Goal: Information Seeking & Learning: Learn about a topic

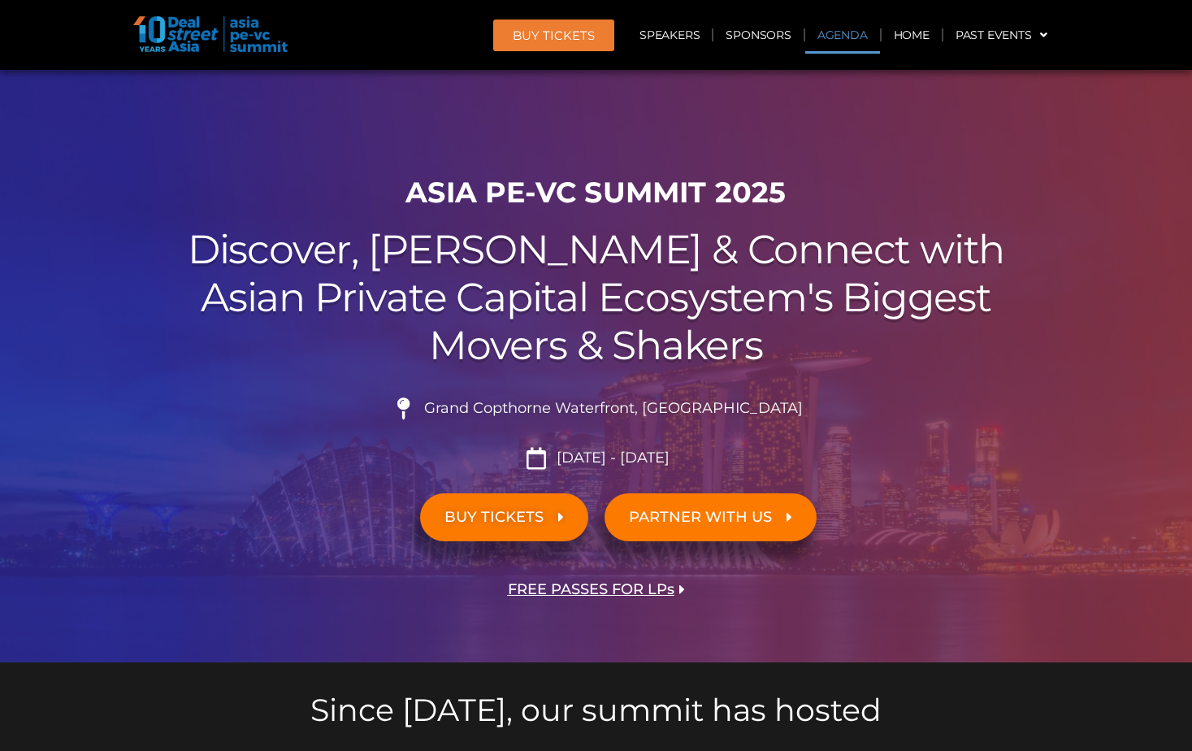
scroll to position [813, 0]
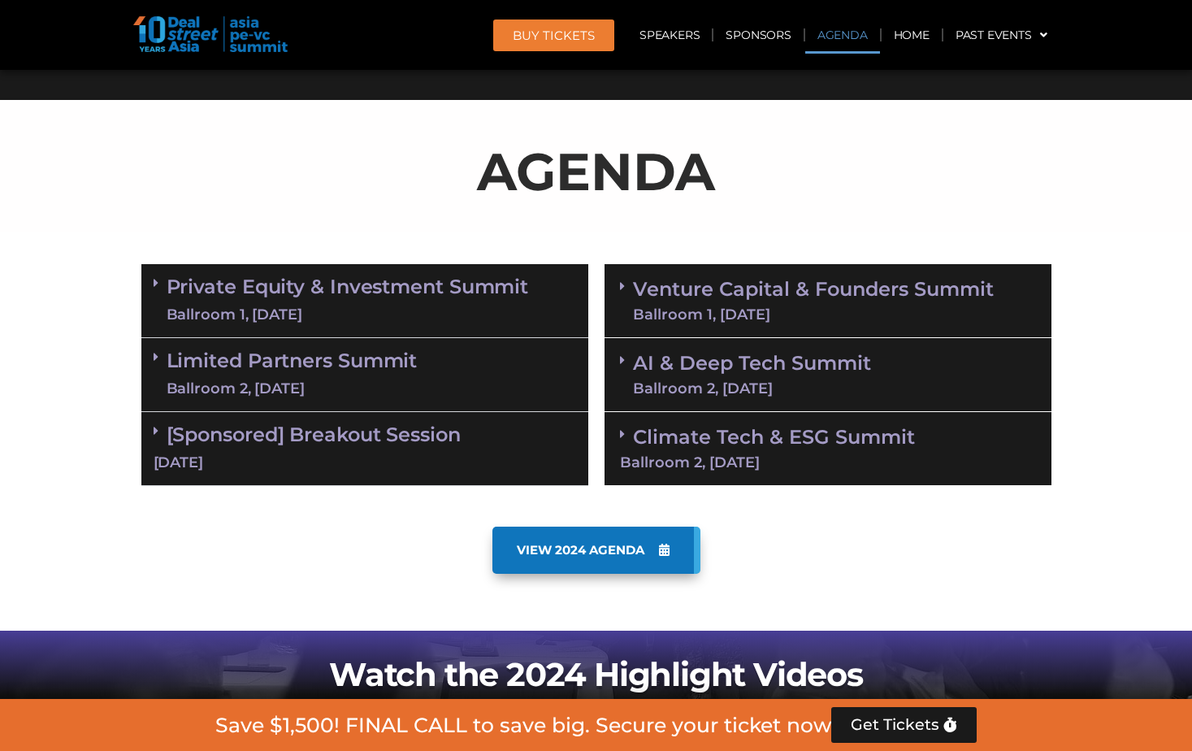
click at [377, 351] on link "Limited Partners [GEOGRAPHIC_DATA] 2, [DATE]" at bounding box center [292, 374] width 251 height 49
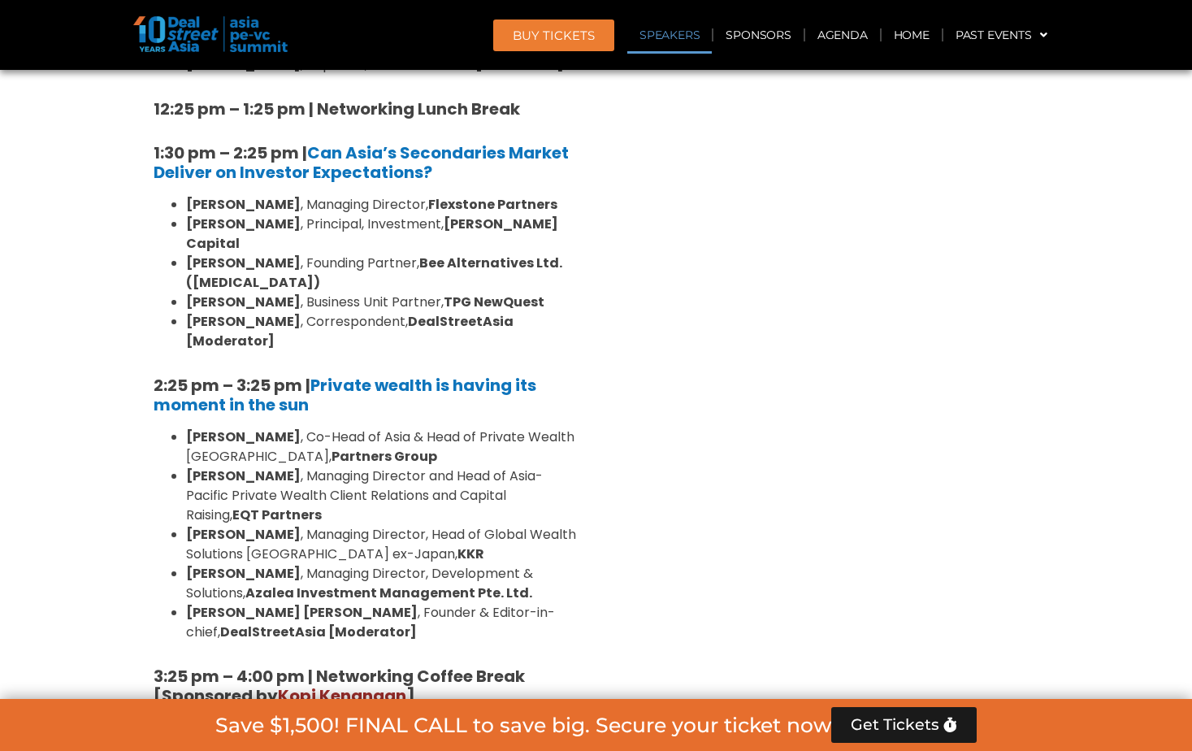
scroll to position [1788, 0]
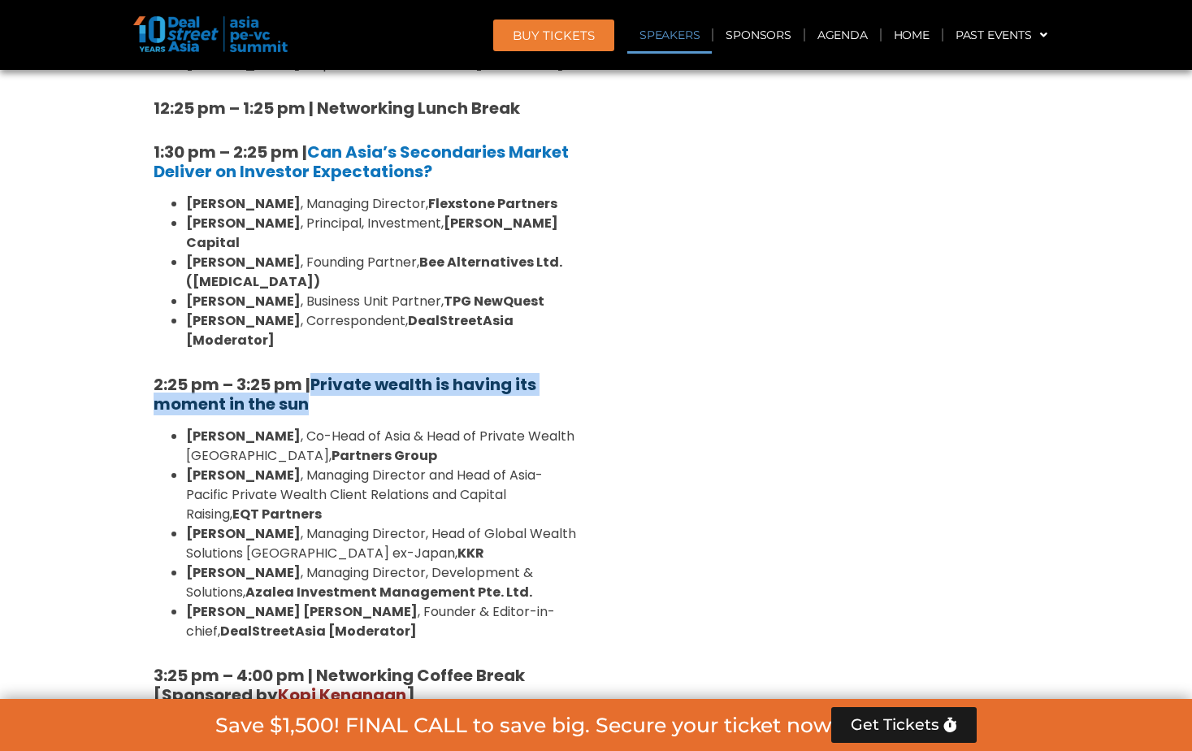
drag, startPoint x: 341, startPoint y: 290, endPoint x: 315, endPoint y: 274, distance: 30.0
click at [315, 375] on h5 "2:25 pm – 3:25 pm | Private wealth is having its moment in the sun" at bounding box center [365, 394] width 423 height 39
drag, startPoint x: 315, startPoint y: 274, endPoint x: 338, endPoint y: 268, distance: 23.5
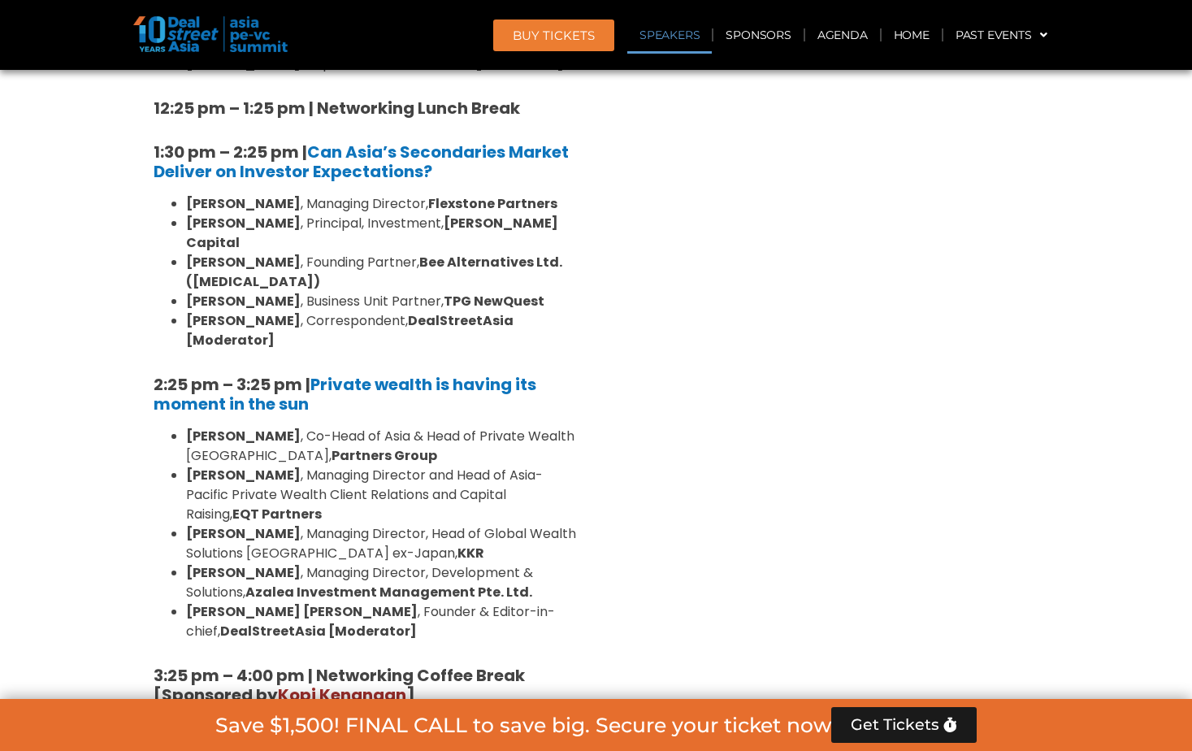
drag, startPoint x: 338, startPoint y: 268, endPoint x: 206, endPoint y: 393, distance: 182.3
click at [232, 505] on strong "EQT Partners" at bounding box center [276, 514] width 89 height 19
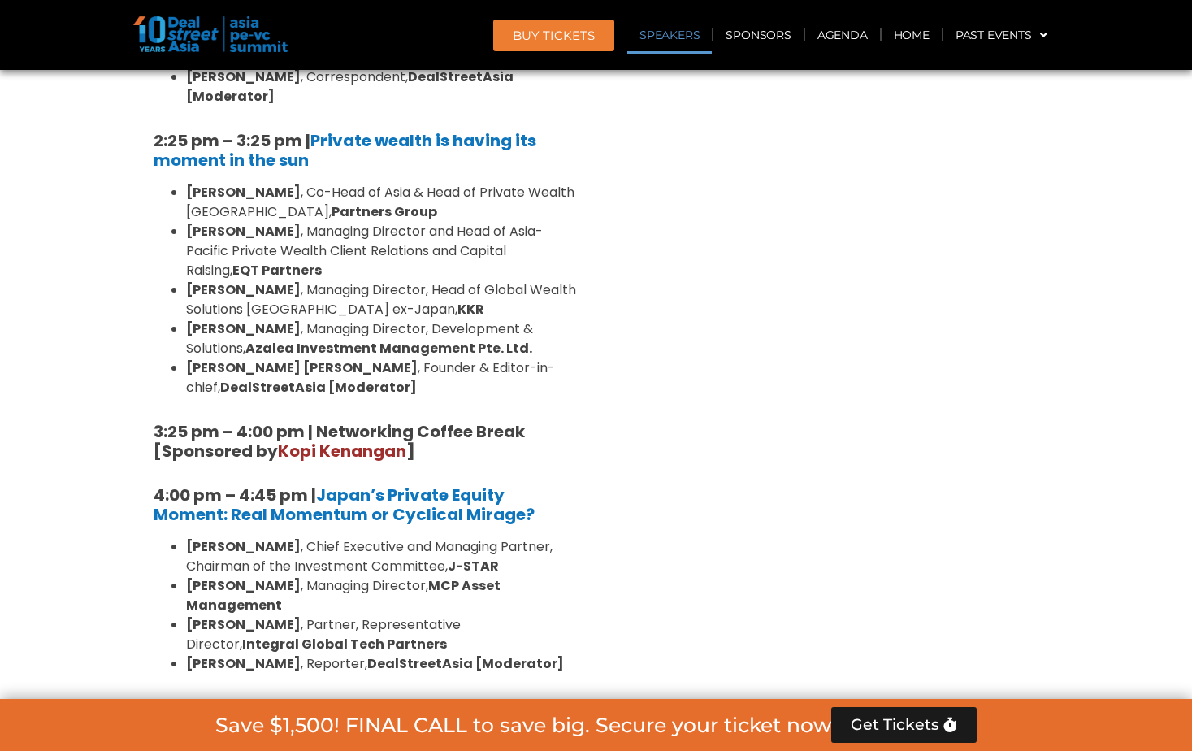
scroll to position [2439, 0]
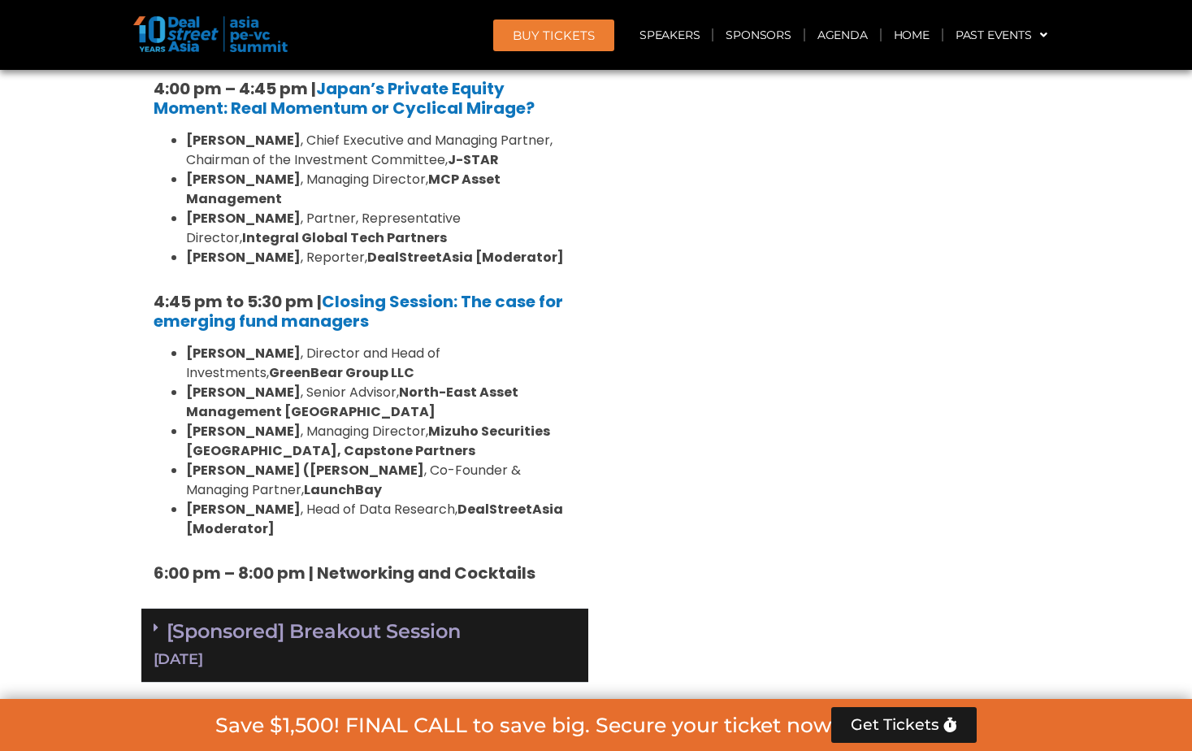
click at [406, 619] on link "[Sponsored] Breakout Session [DATE]" at bounding box center [365, 644] width 423 height 50
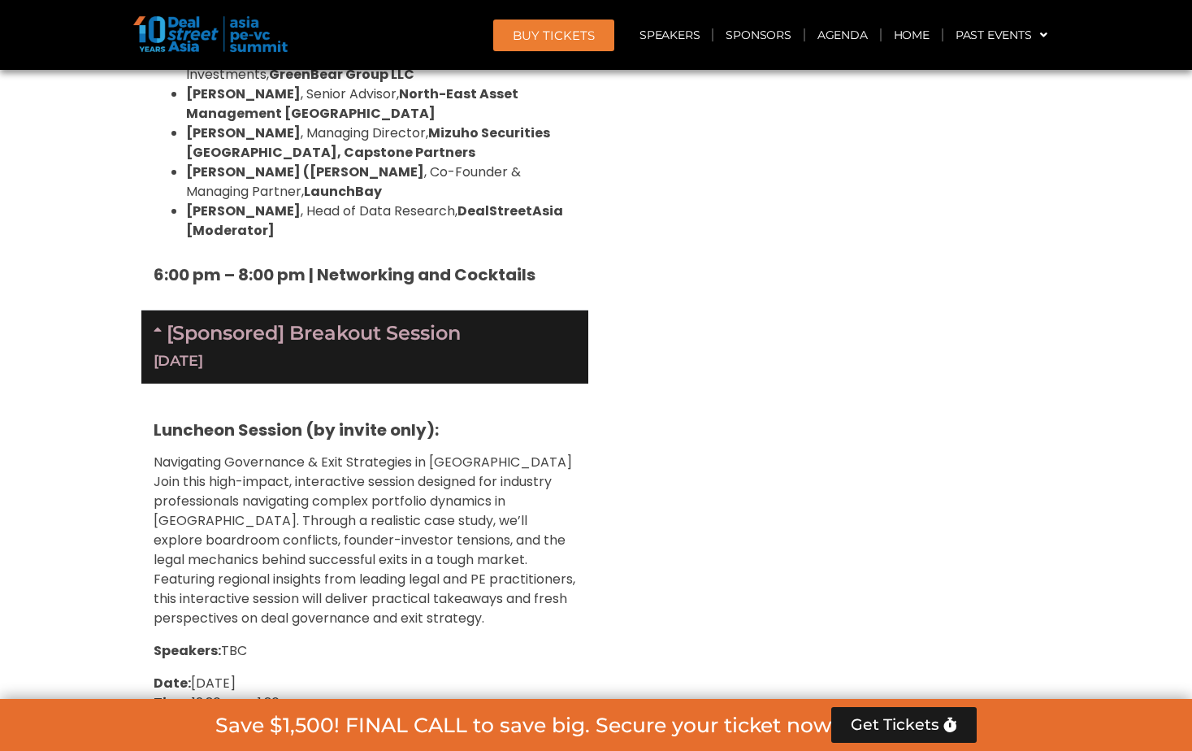
scroll to position [2601, 0]
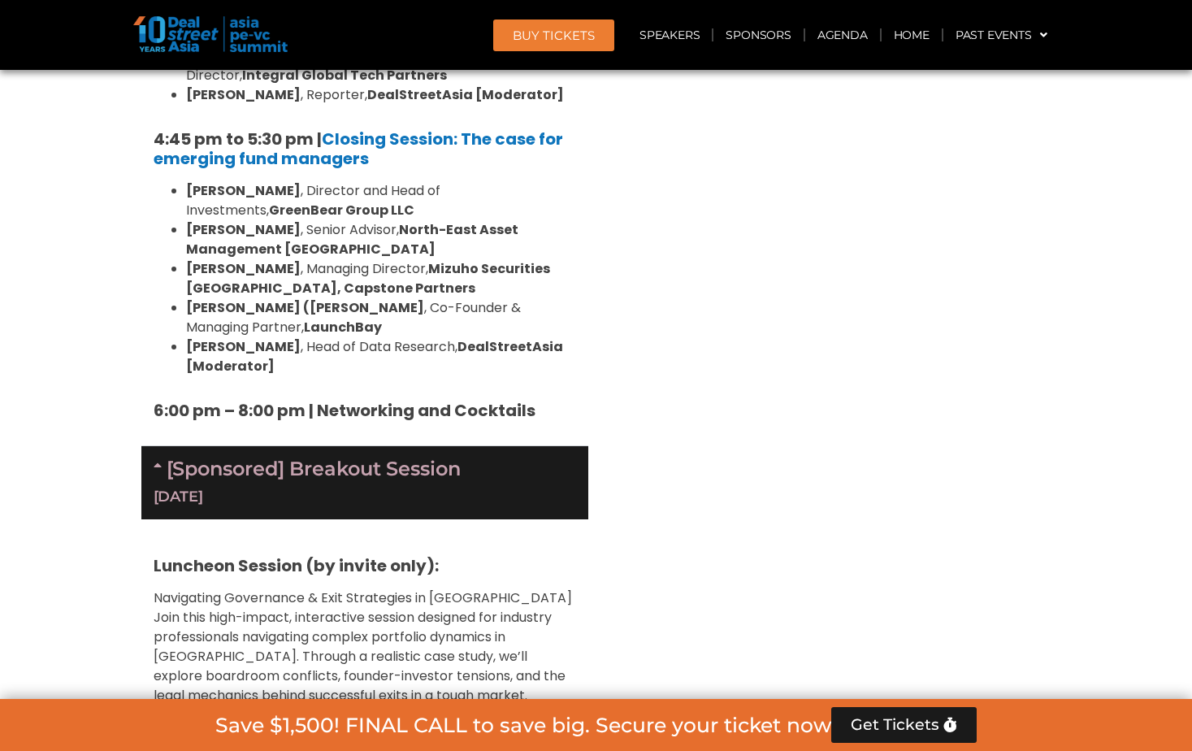
click at [339, 446] on div "[Sponsored] Breakout Session [DATE]" at bounding box center [364, 482] width 447 height 73
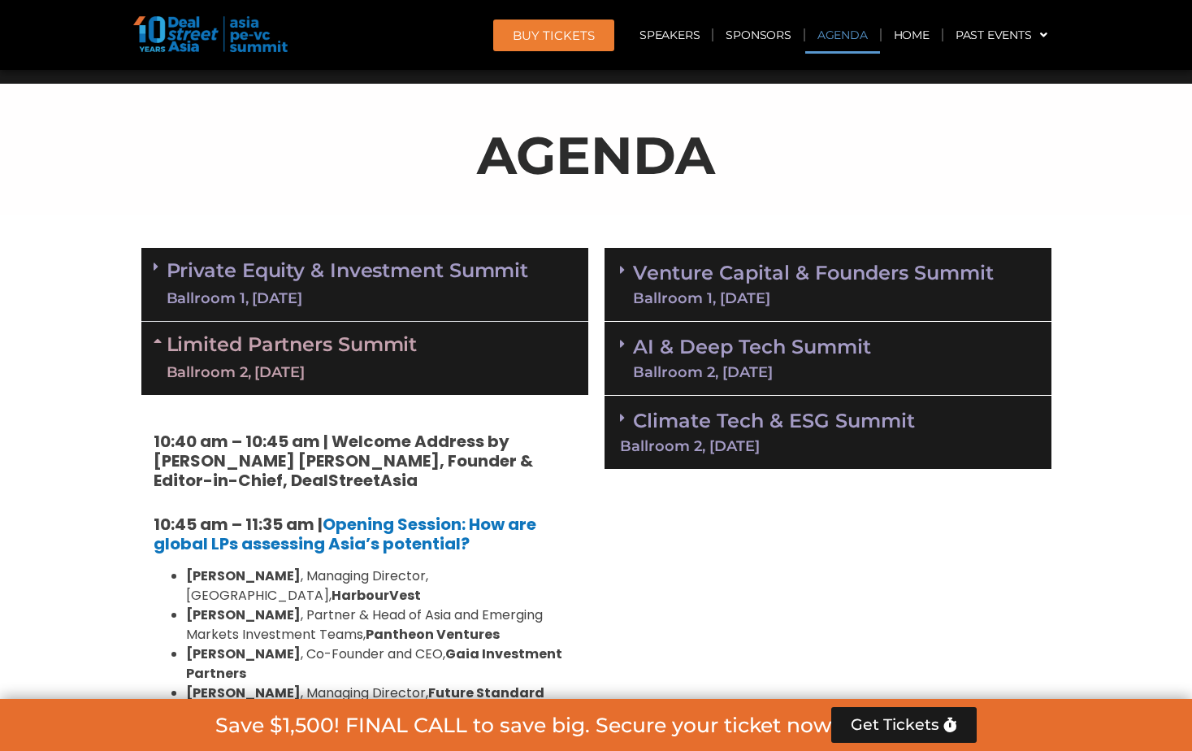
scroll to position [650, 0]
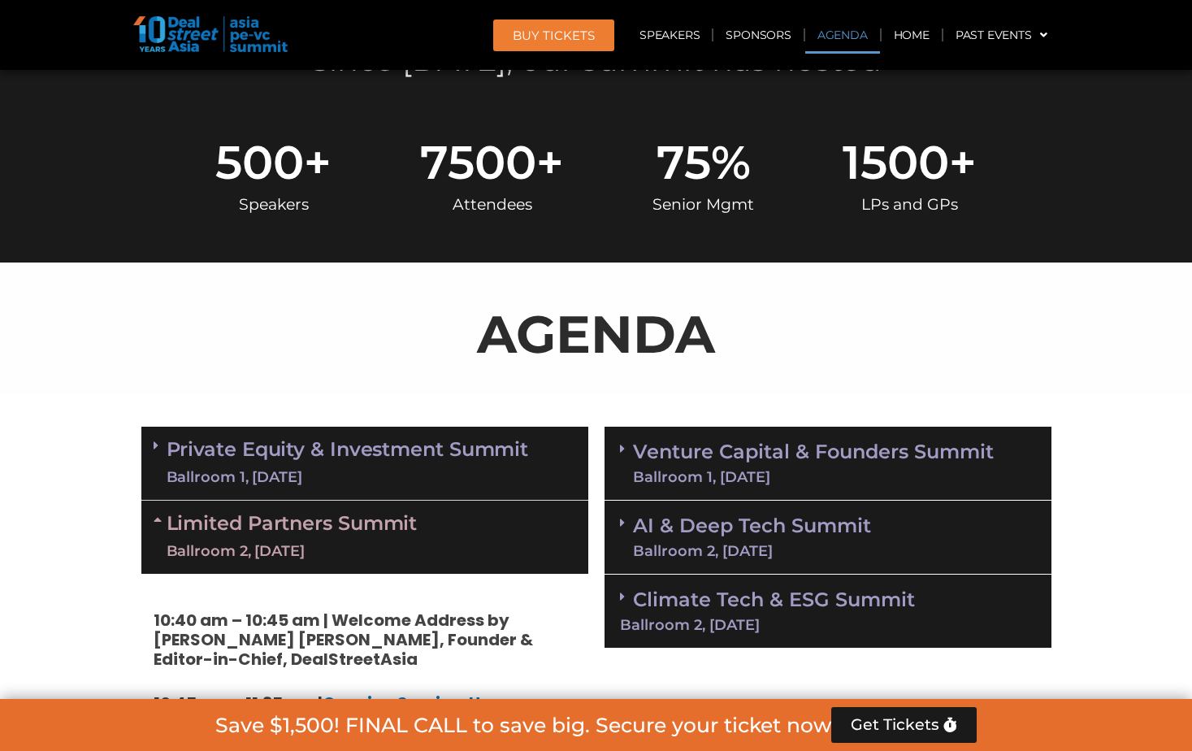
click at [301, 463] on link "Private Equity & Investment Summit Ballroom 1, [DATE]" at bounding box center [348, 463] width 363 height 49
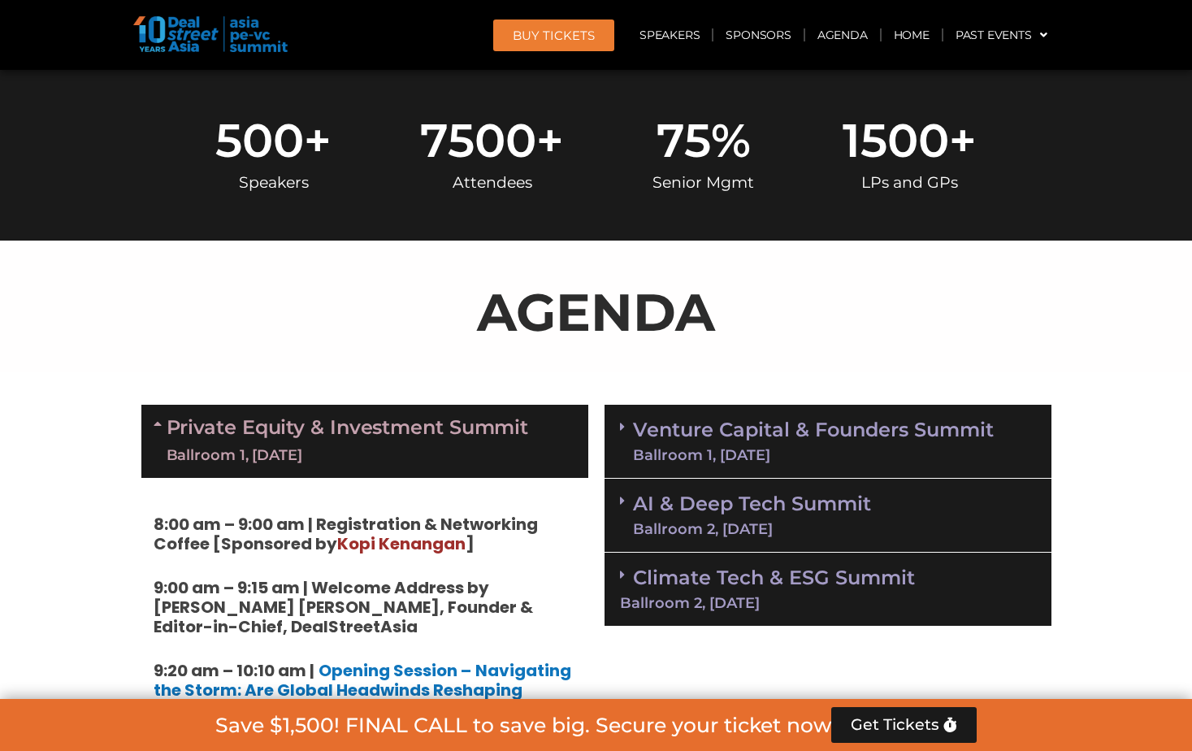
scroll to position [813, 0]
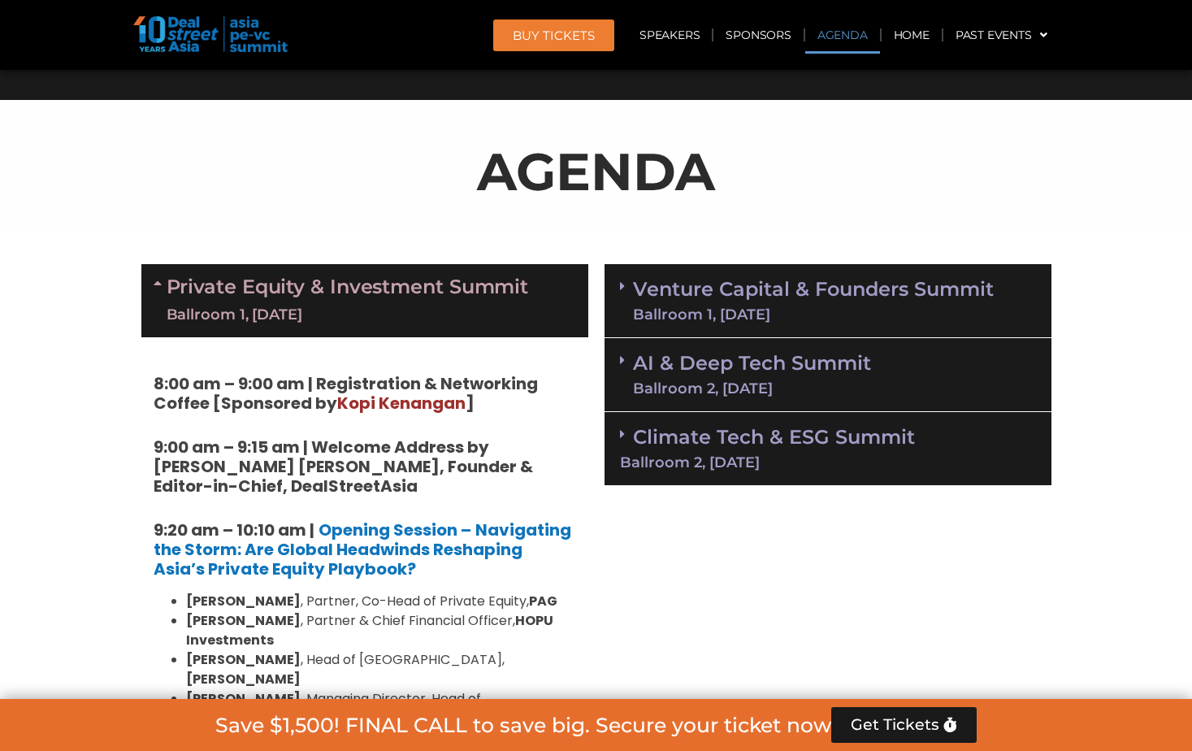
click at [743, 299] on link "Venture Capital & Founders​ Summit Ballroom 1, [DATE]" at bounding box center [813, 301] width 361 height 42
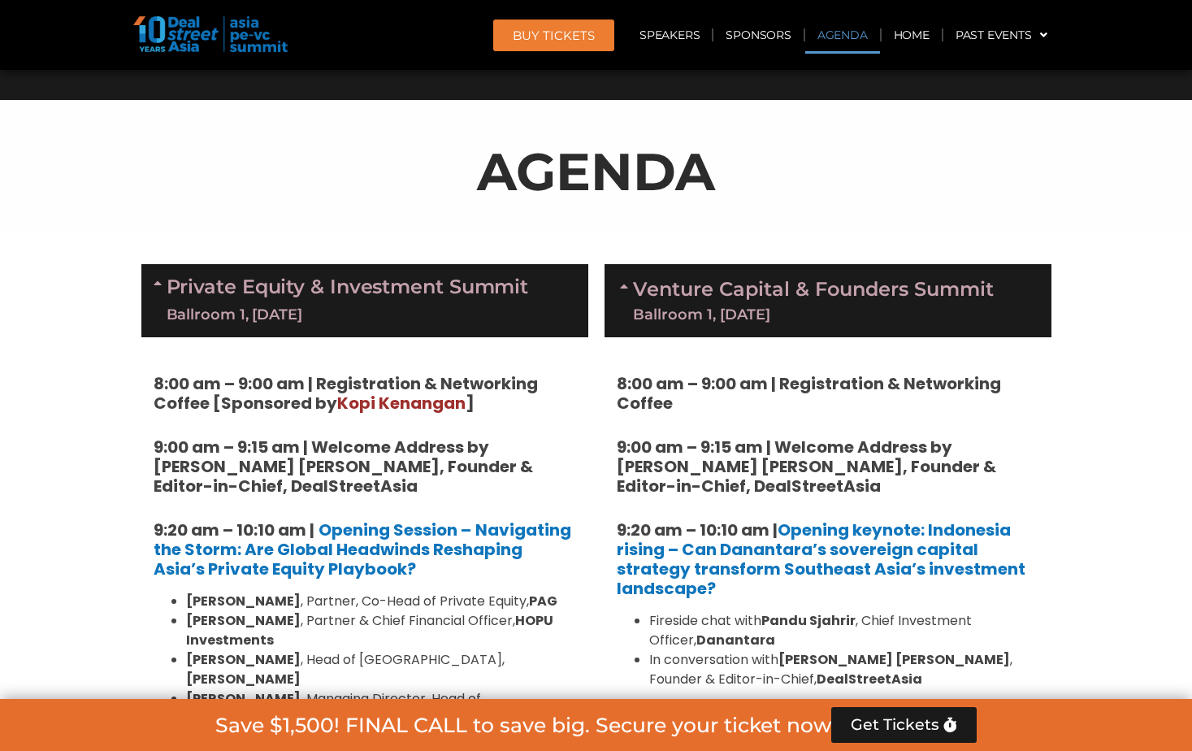
click at [734, 298] on link "Venture Capital & Founders​ Summit Ballroom 1, [DATE]" at bounding box center [813, 301] width 361 height 42
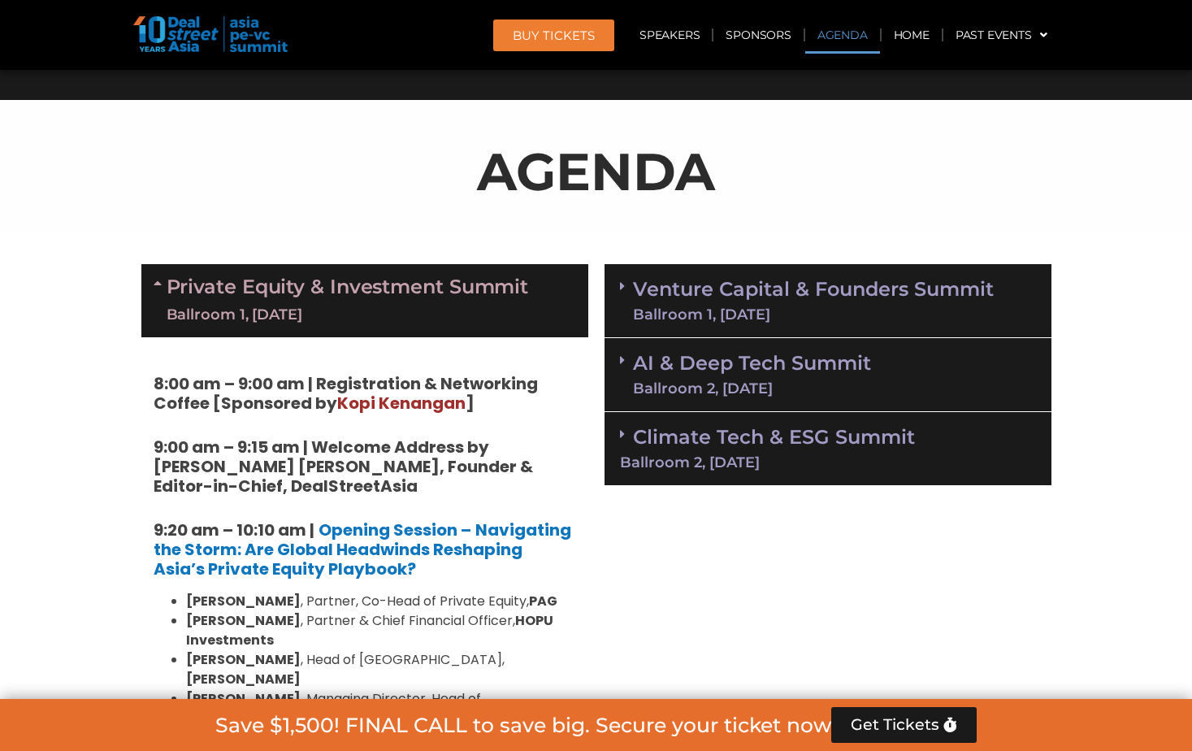
click at [738, 358] on link "AI & Deep Tech Summit Ballroom 2, [DATE]" at bounding box center [752, 375] width 238 height 42
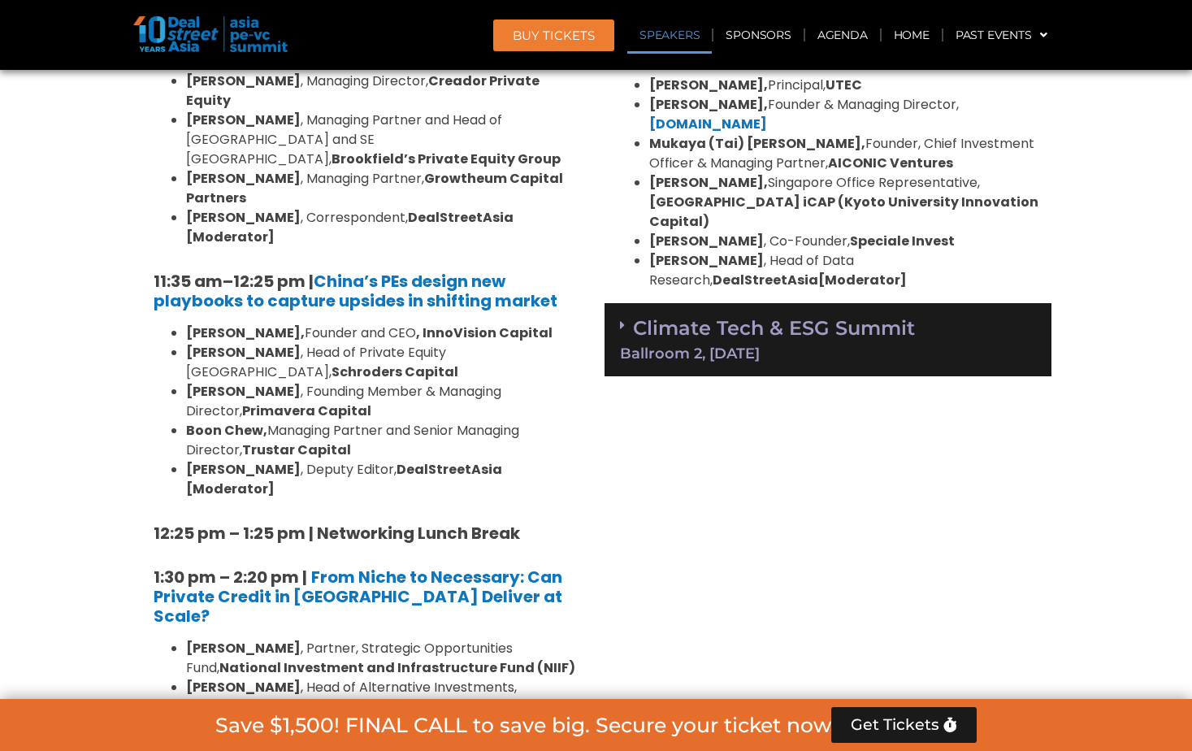
scroll to position [1626, 0]
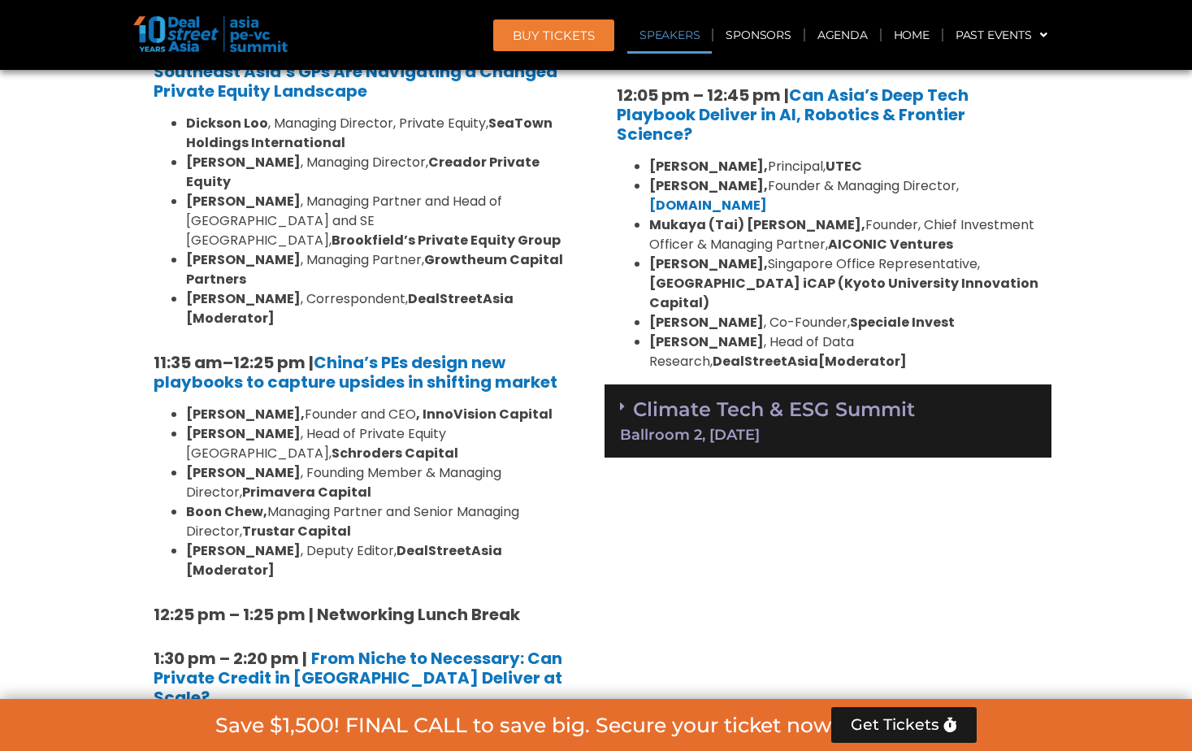
click at [752, 397] on link "Climate Tech & ESG Summit Ballroom 2, [DATE]" at bounding box center [828, 419] width 416 height 45
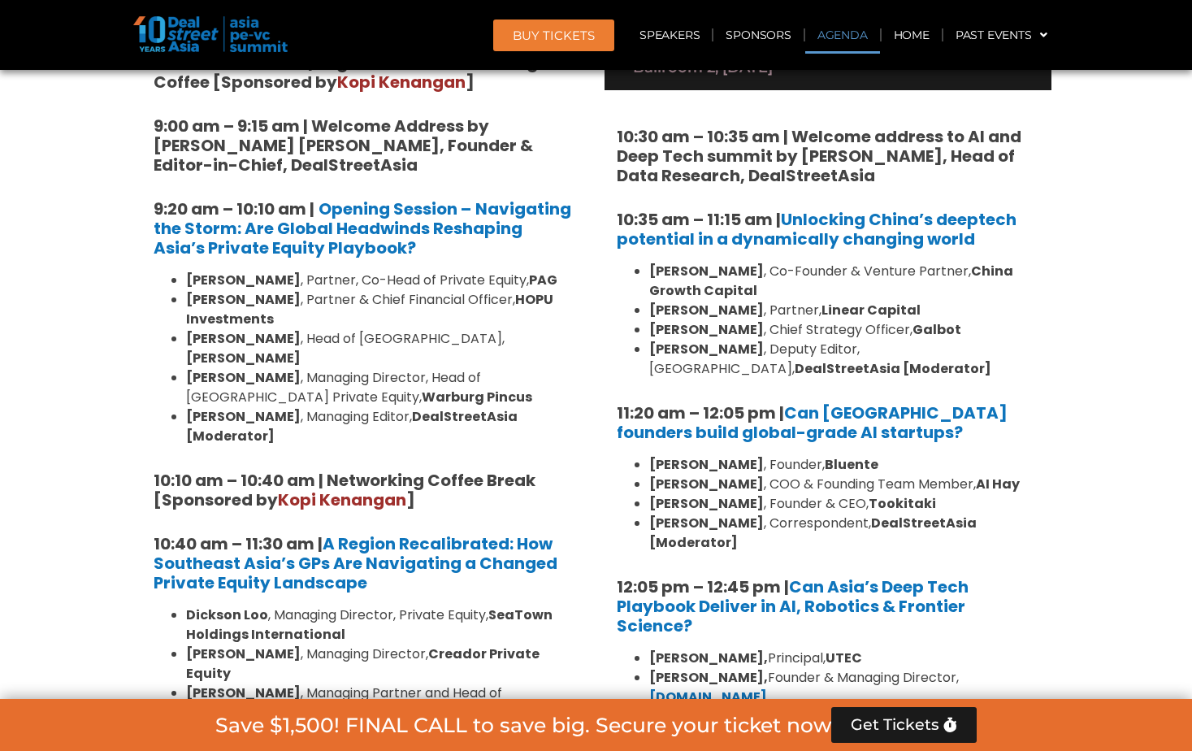
scroll to position [975, 0]
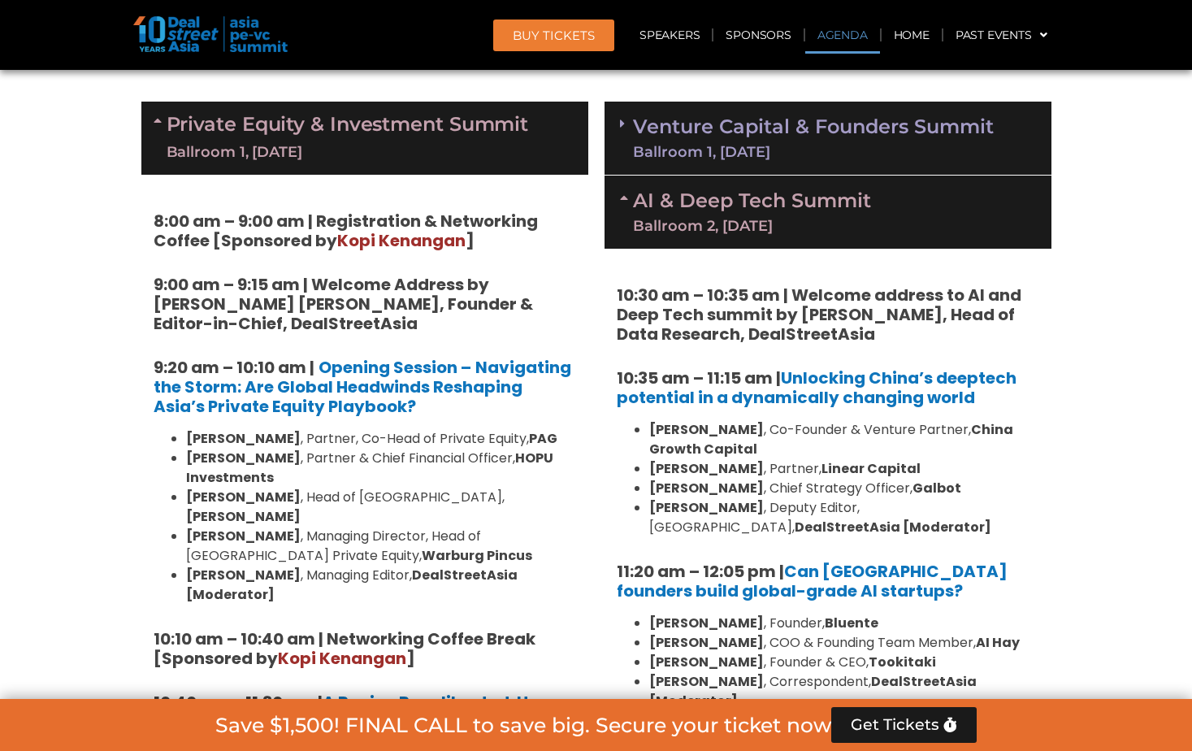
click at [748, 117] on link "Venture Capital & Founders​ Summit Ballroom 1, [DATE]" at bounding box center [813, 138] width 361 height 42
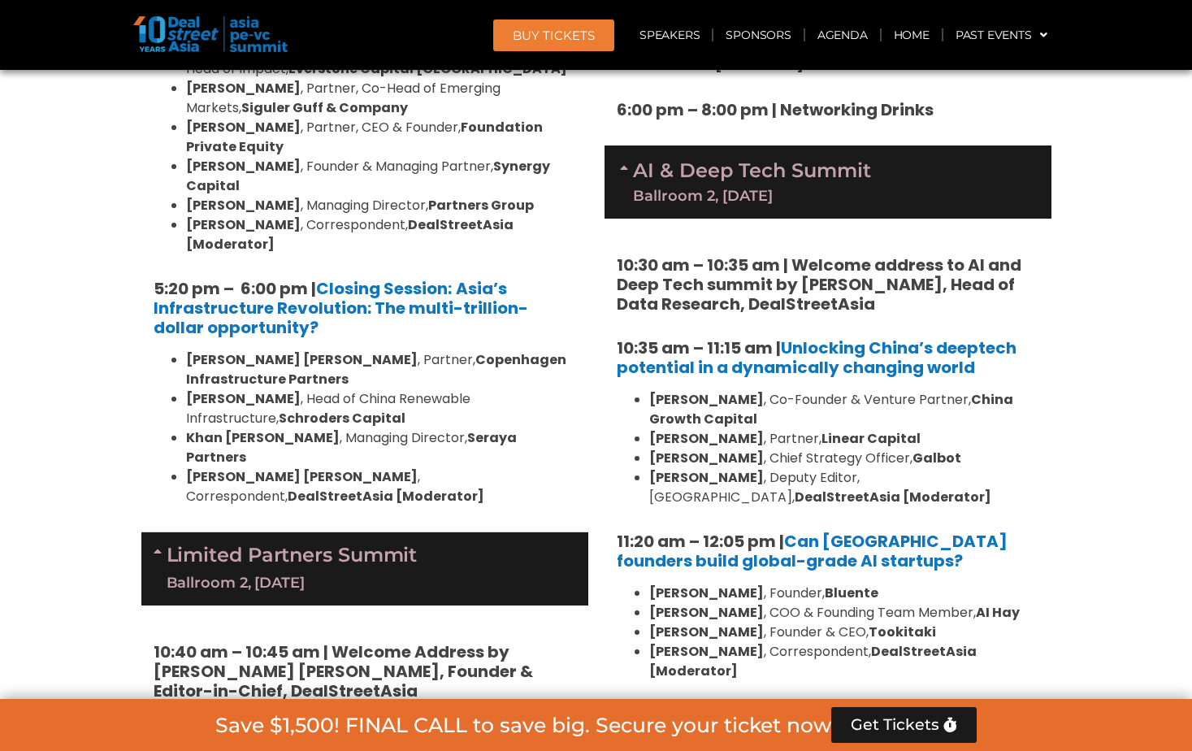
scroll to position [3251, 0]
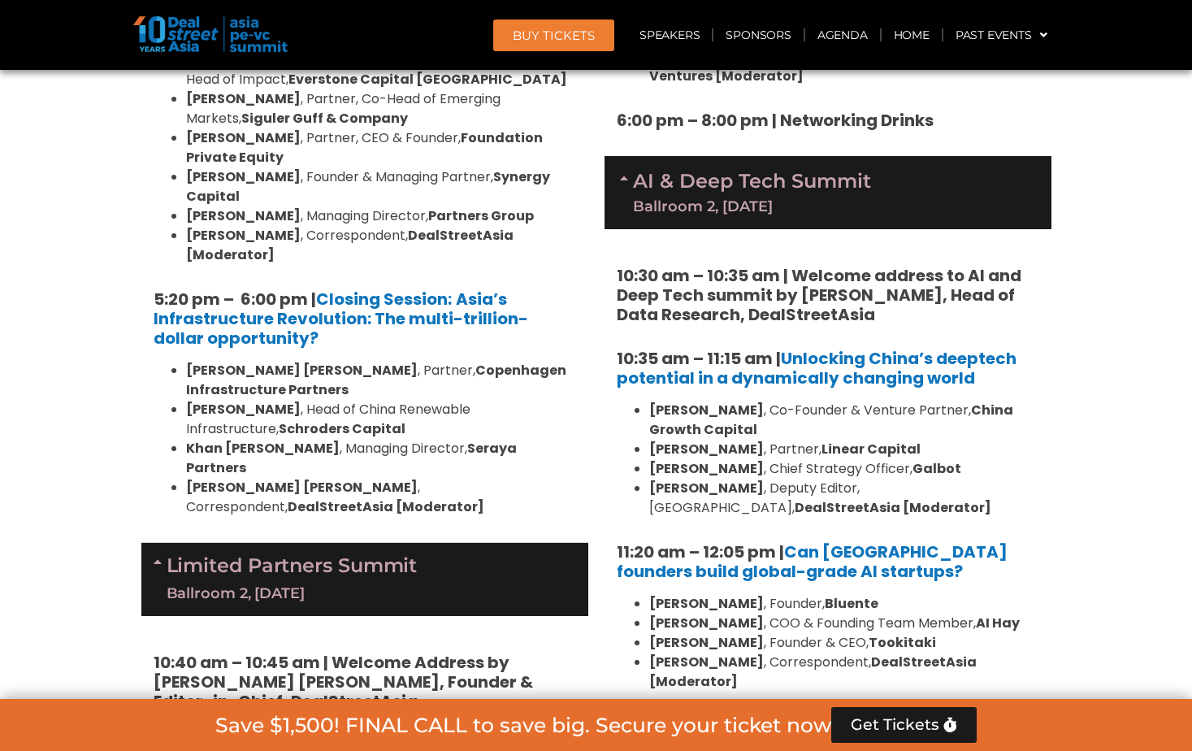
click at [1093, 297] on section "Private Equity & Investment Summit Ballroom 1, [DATE] 8:00 am – 9:00 am | Regis…" at bounding box center [596, 169] width 1192 height 4704
click at [1092, 297] on section "Private Equity & Investment Summit Ballroom 1, [DATE] 8:00 am – 9:00 am | Regis…" at bounding box center [596, 169] width 1192 height 4704
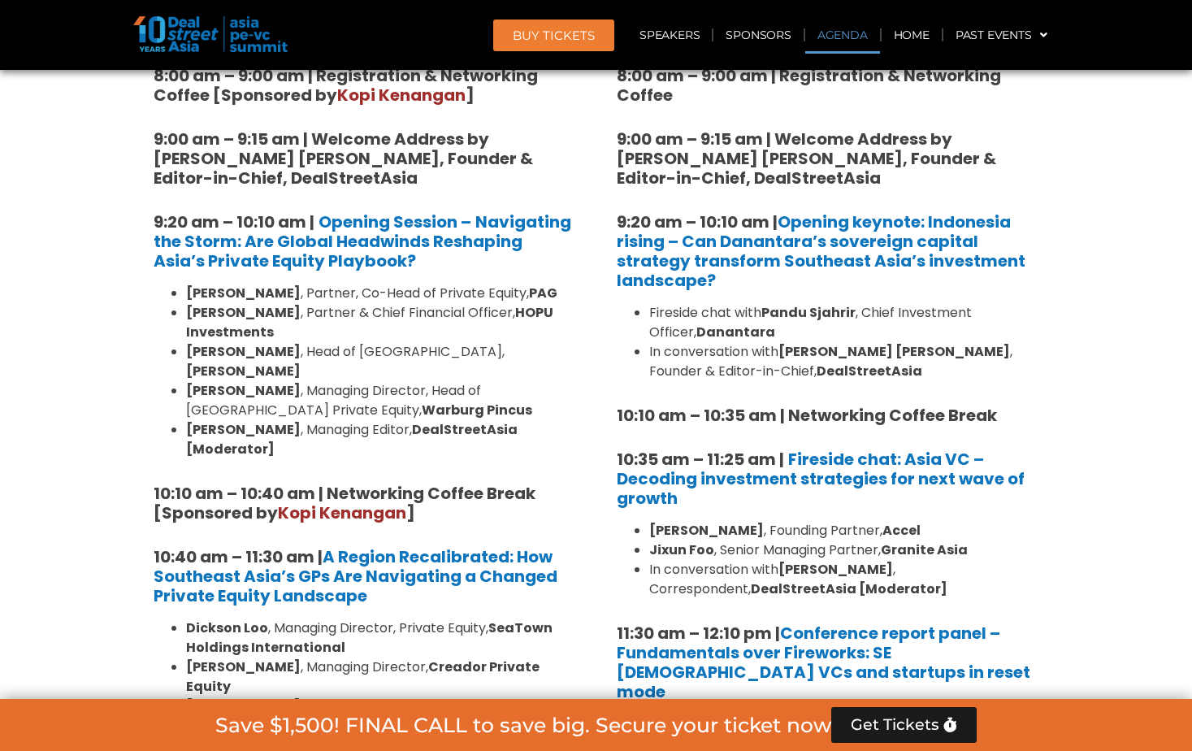
scroll to position [1139, 0]
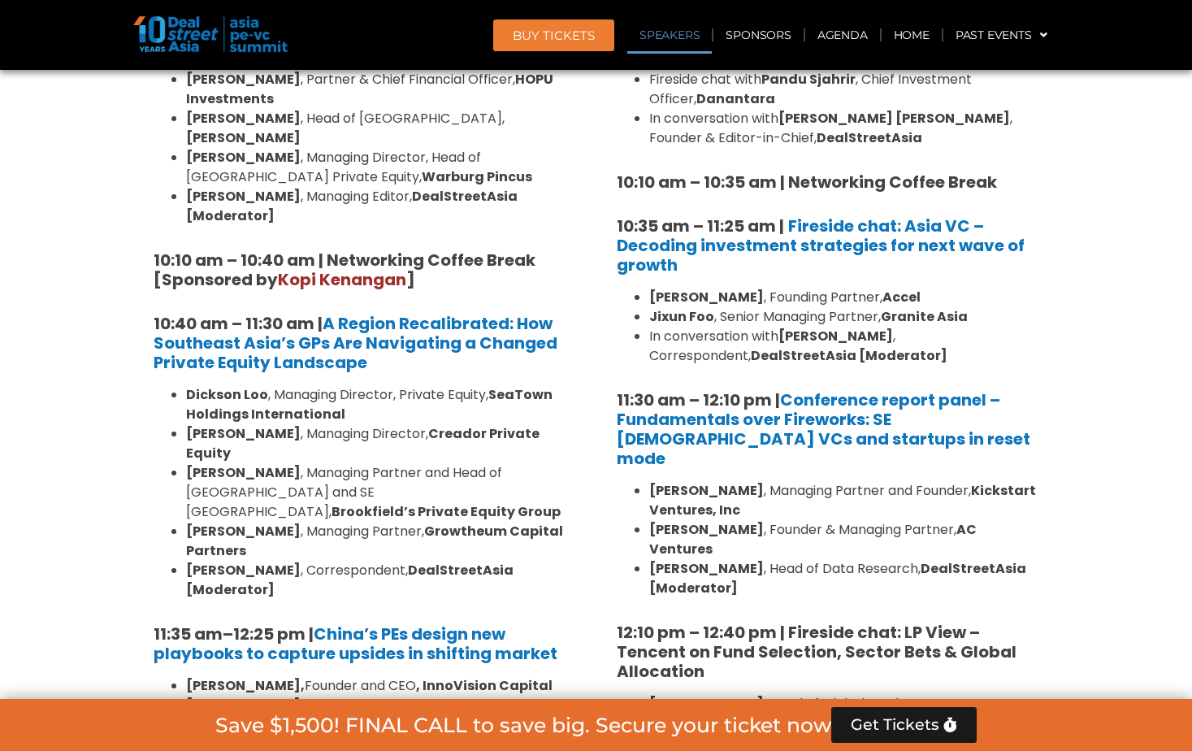
scroll to position [1464, 0]
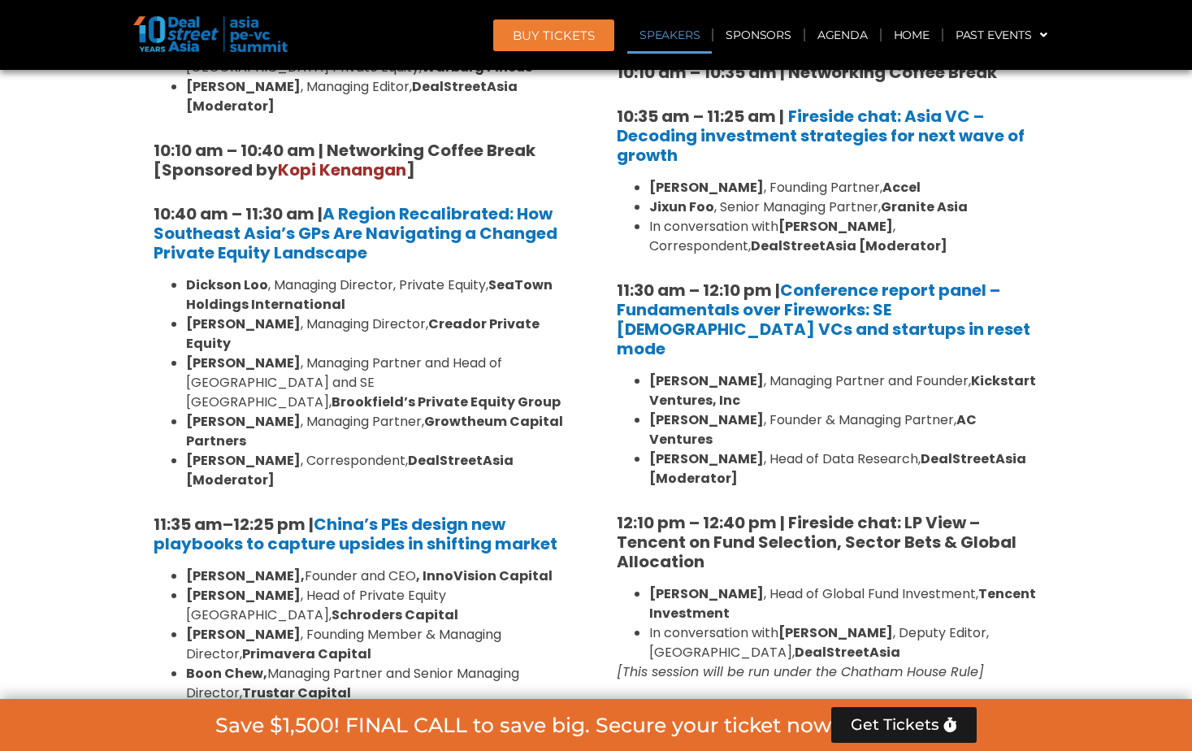
click at [813, 516] on h5 "12:10 pm – 12:40 pm | Fireside chat: LP View – Tencent on Fund Selection, Secto…" at bounding box center [828, 542] width 423 height 59
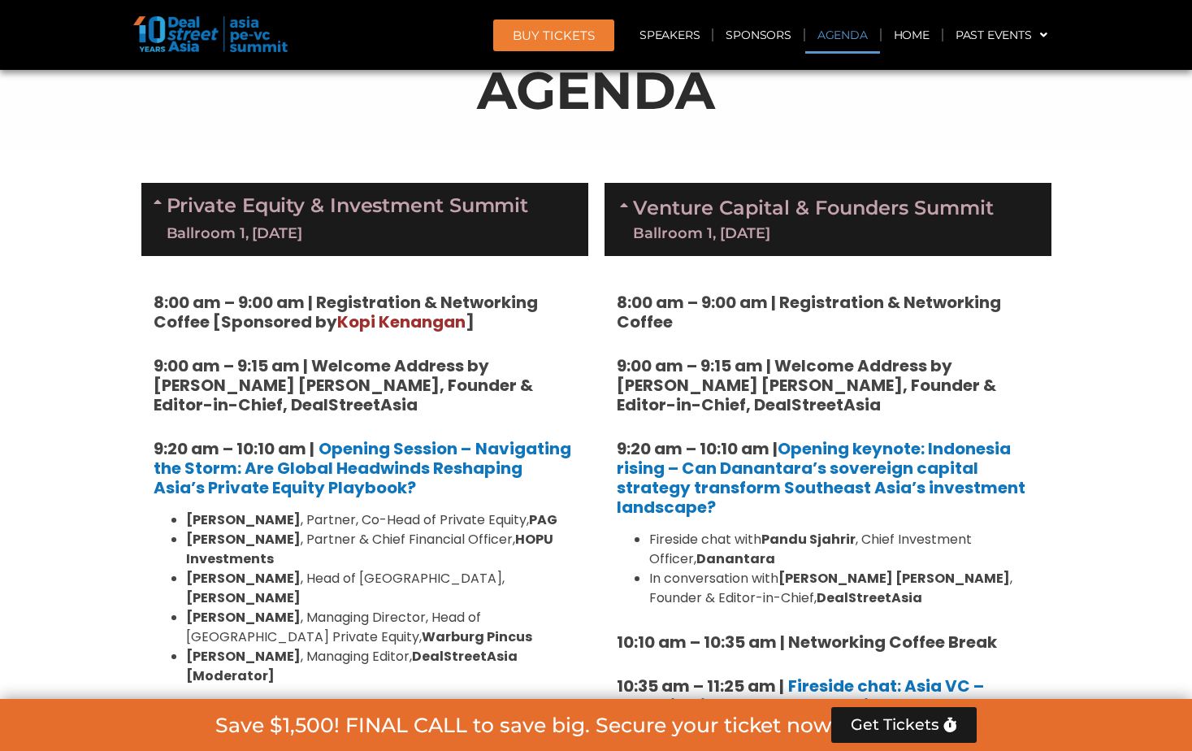
scroll to position [895, 0]
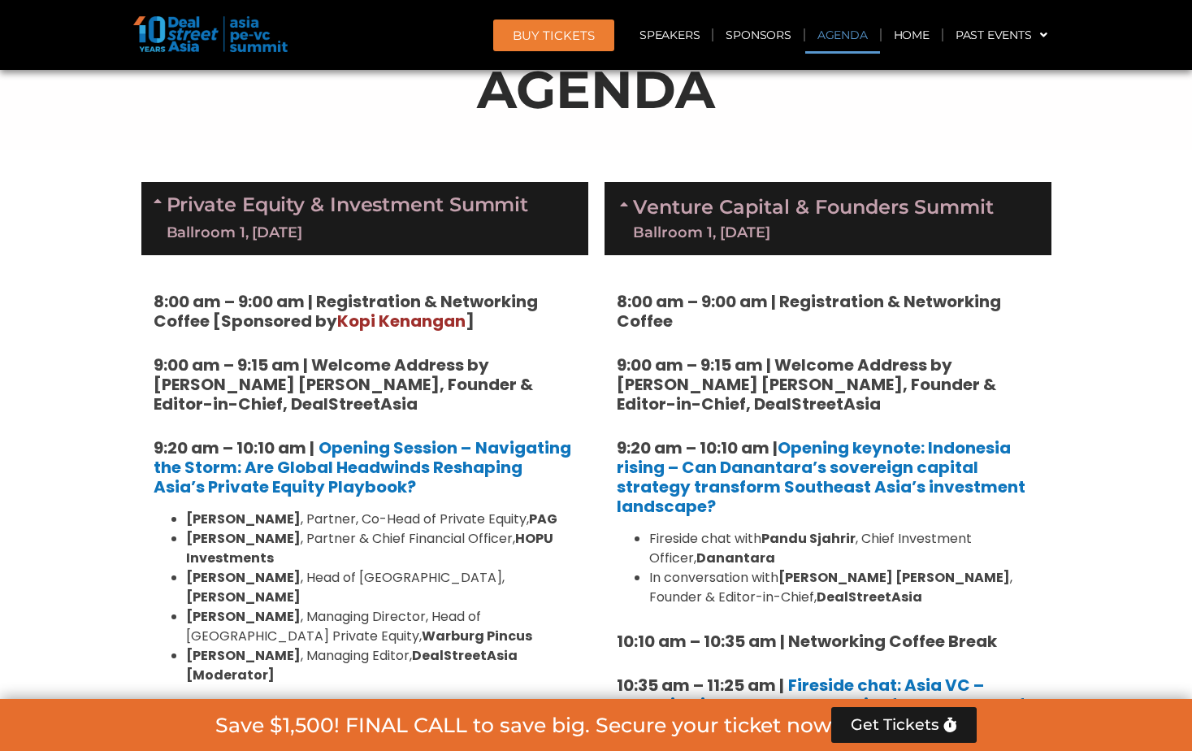
click at [611, 202] on div "Venture Capital & Founders​ Summit Ballroom 1, [DATE]" at bounding box center [828, 218] width 447 height 73
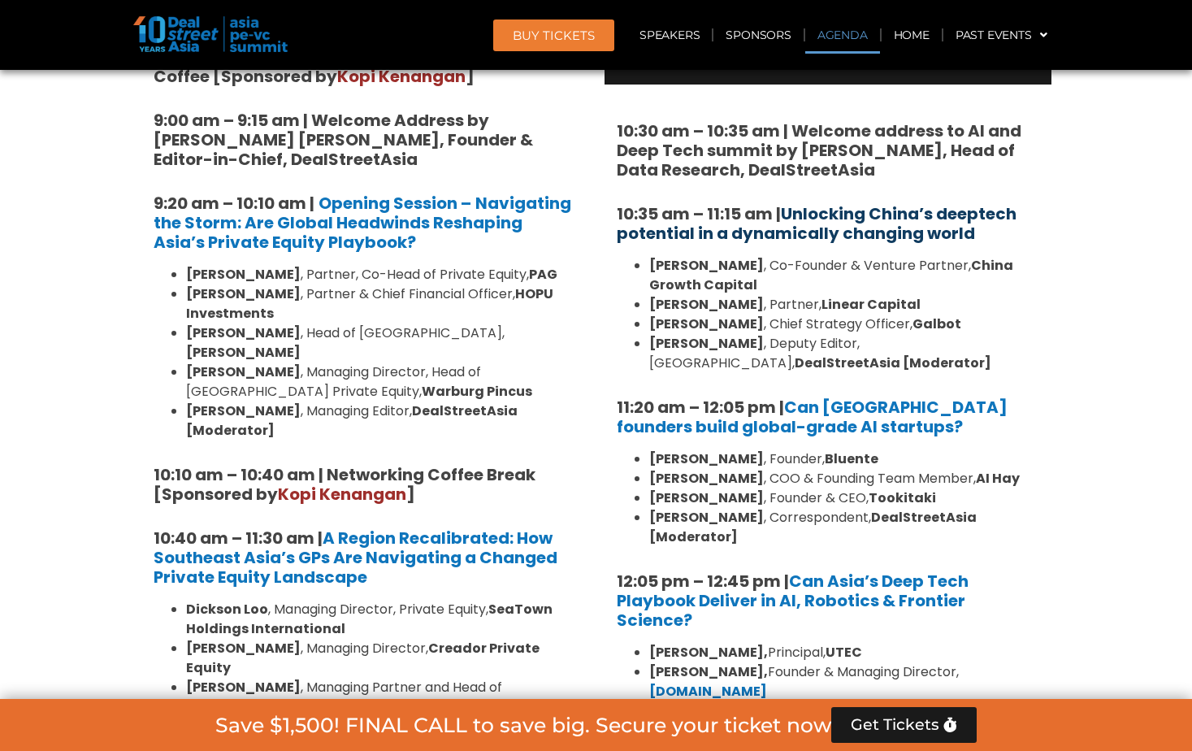
scroll to position [896, 0]
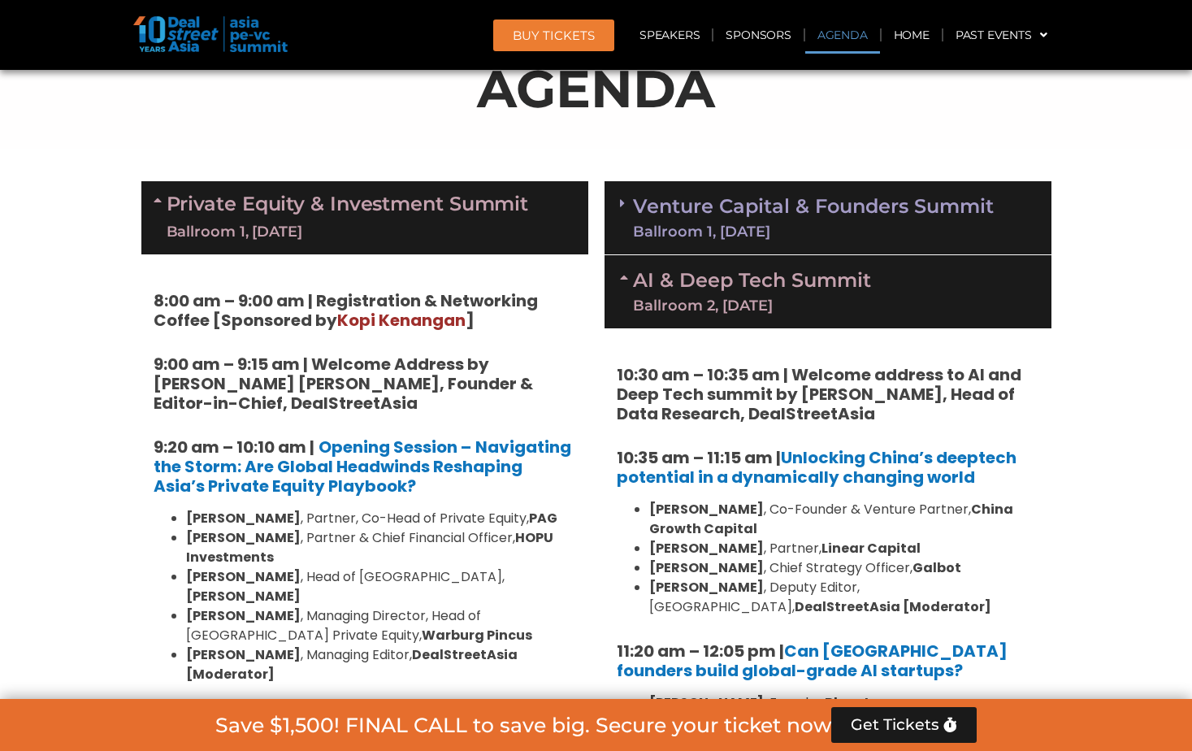
click at [682, 200] on link "Venture Capital & Founders​ Summit Ballroom 1, [DATE]" at bounding box center [813, 218] width 361 height 42
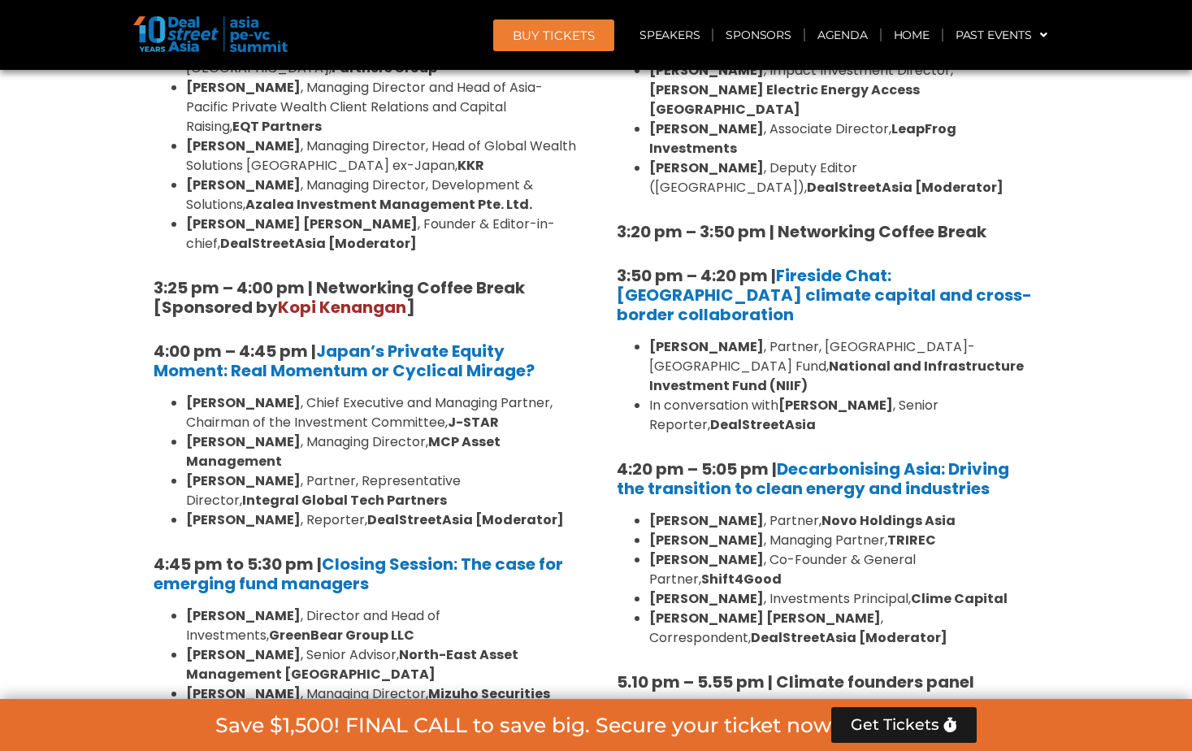
scroll to position [4960, 0]
